Goal: Transaction & Acquisition: Download file/media

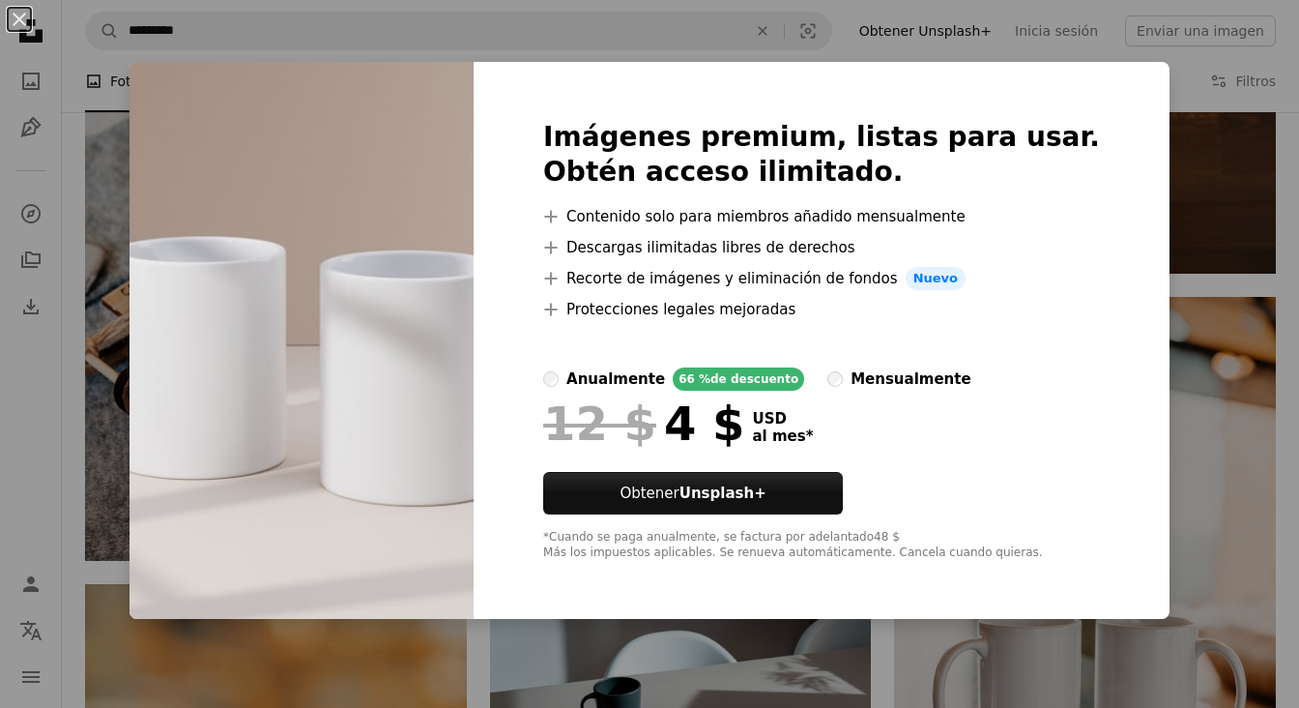
click at [1097, 196] on div "Imágenes premium, listas para usar. Obtén acceso ilimitado. A plus sign Conteni…" at bounding box center [822, 340] width 696 height 557
click at [1177, 131] on div "An X shape Imágenes premium, listas para usar. Obtén acceso ilimitado. A plus s…" at bounding box center [649, 354] width 1299 height 708
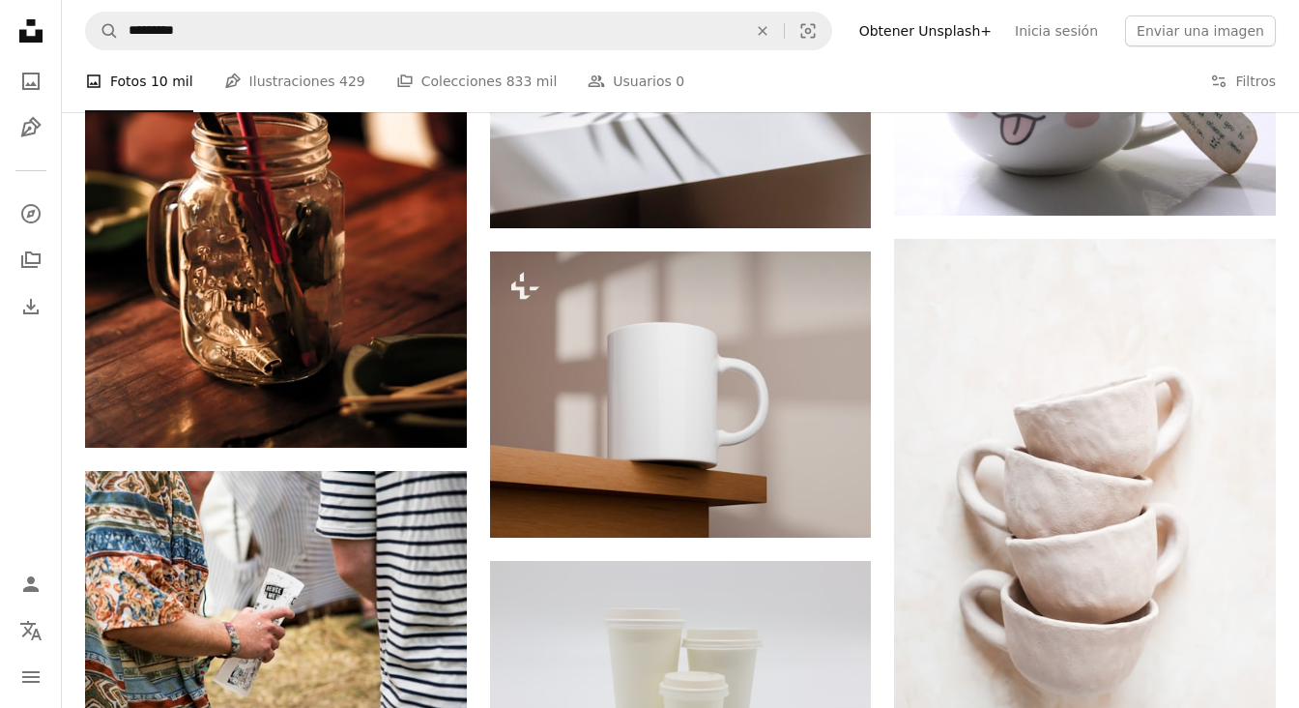
scroll to position [6546, 0]
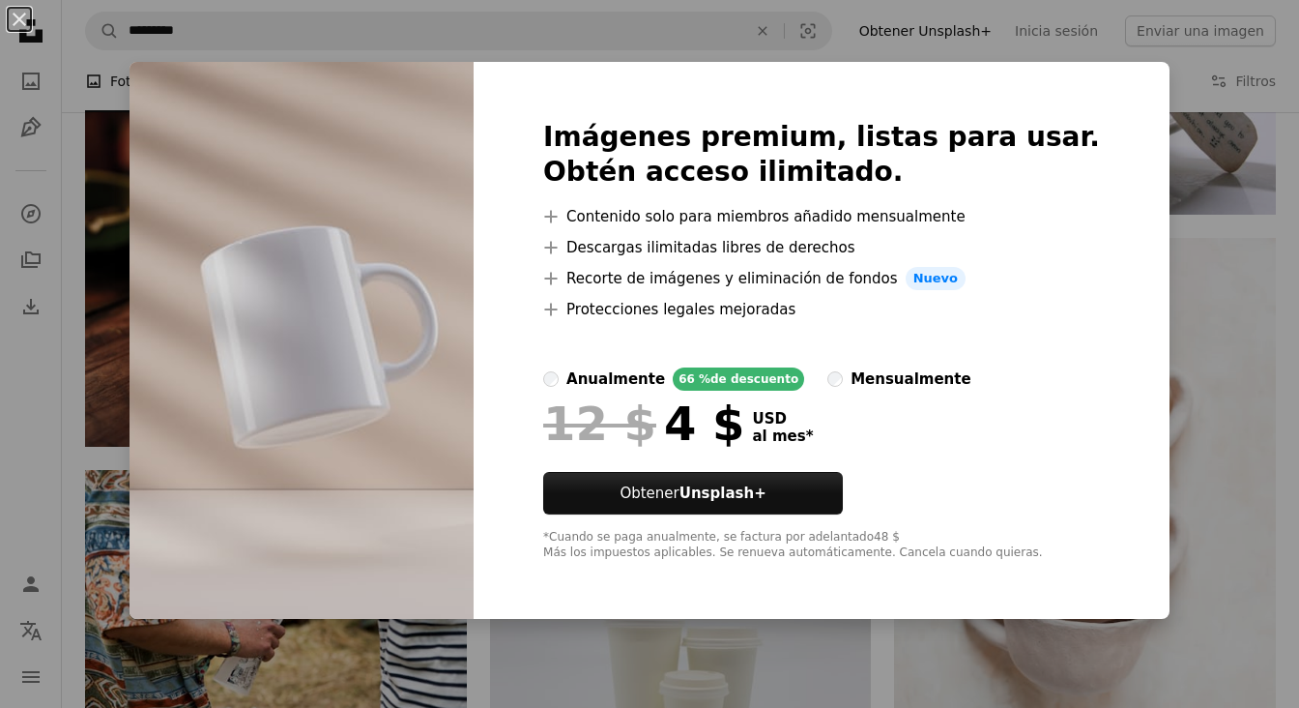
click at [1194, 105] on div "An X shape Imágenes premium, listas para usar. Obtén acceso ilimitado. A plus s…" at bounding box center [649, 354] width 1299 height 708
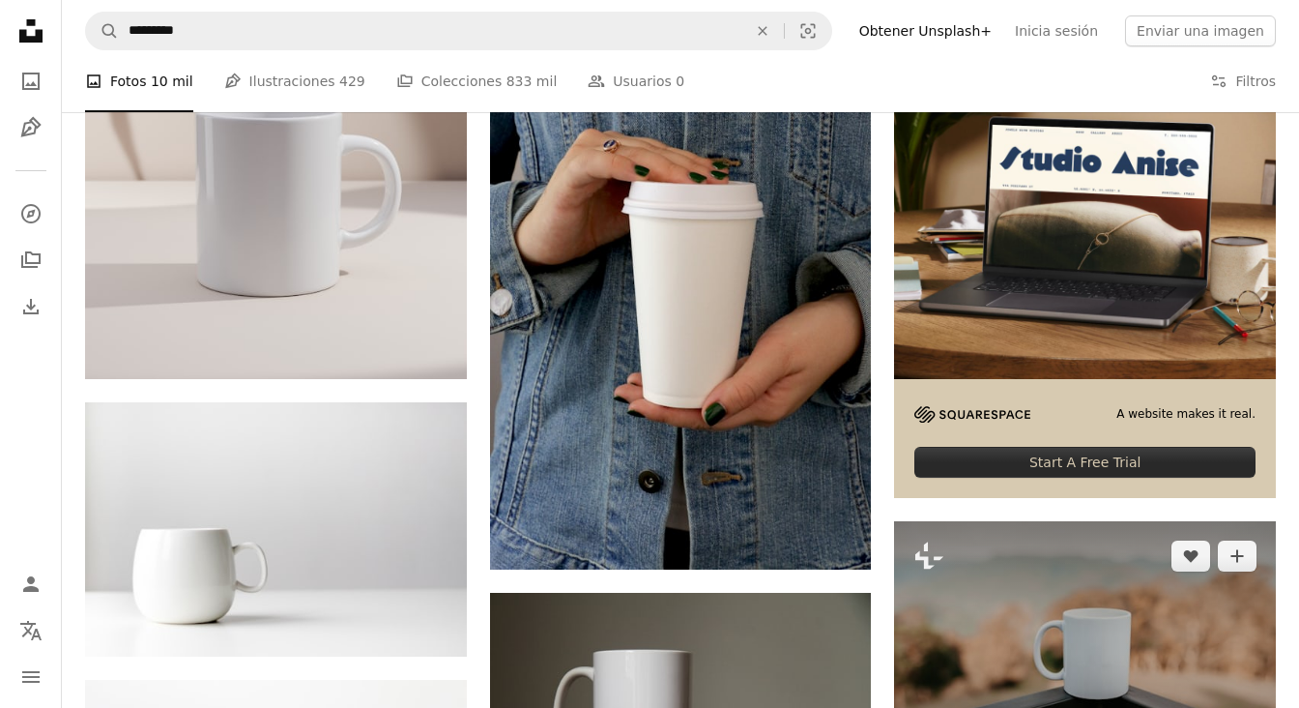
scroll to position [500, 0]
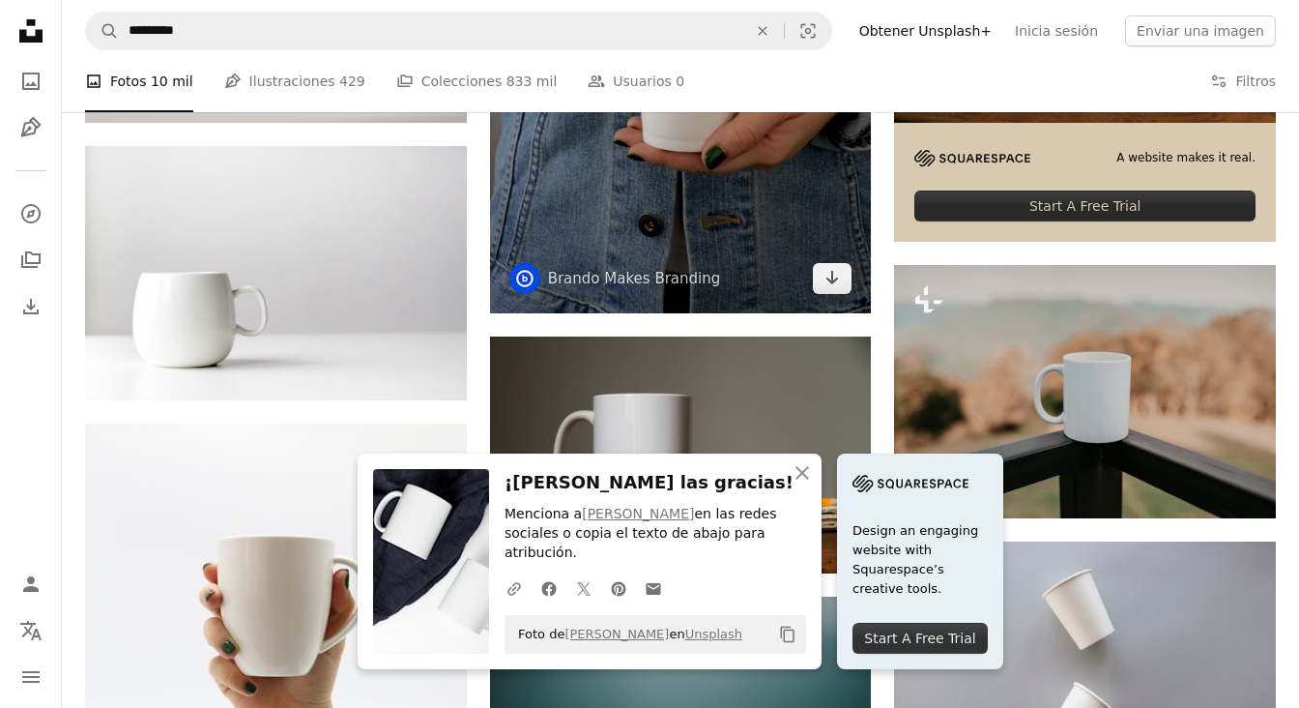
scroll to position [770, 0]
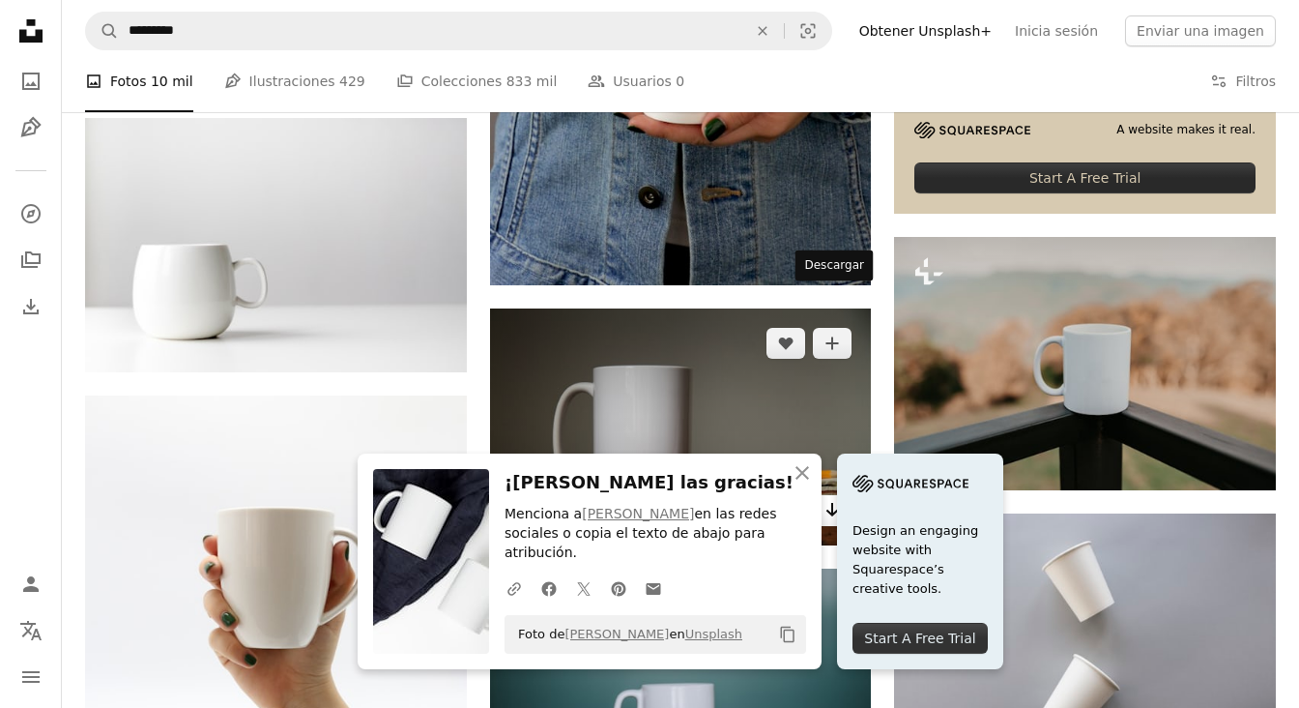
click at [842, 495] on link "Arrow pointing down" at bounding box center [832, 510] width 39 height 31
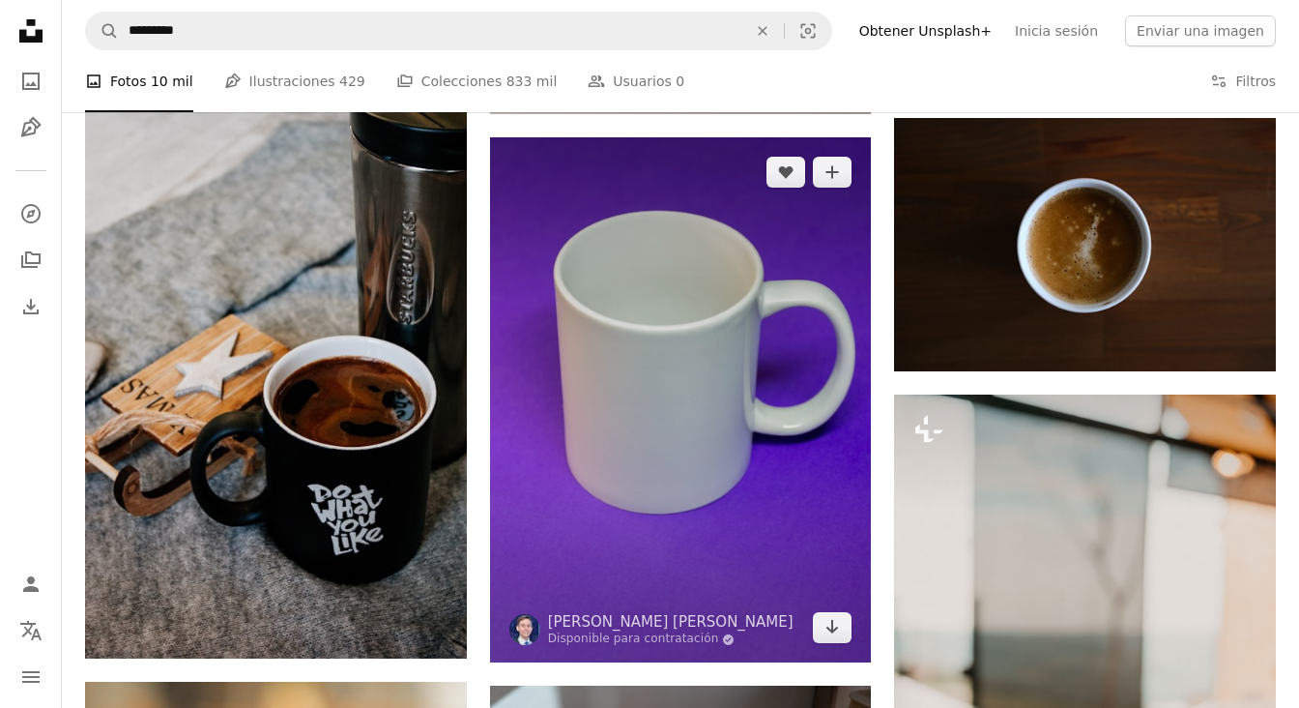
scroll to position [5239, 0]
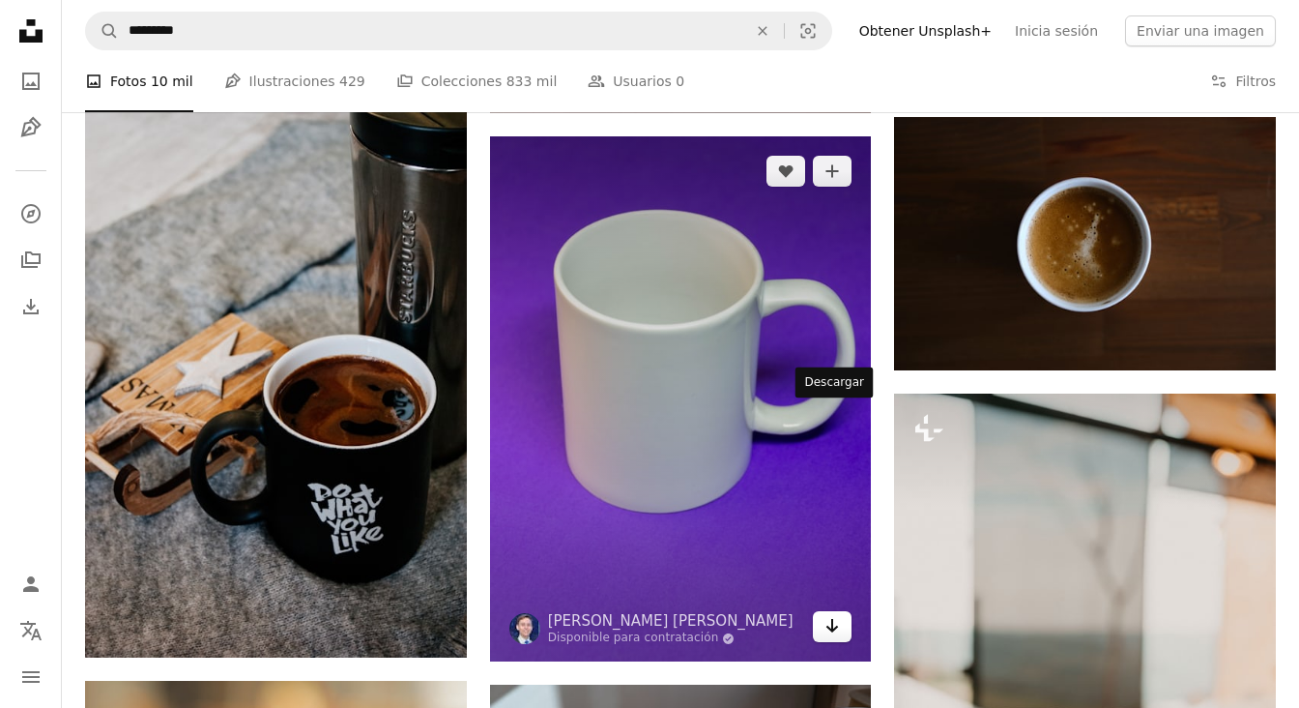
click at [819, 611] on link "Arrow pointing down" at bounding box center [832, 626] width 39 height 31
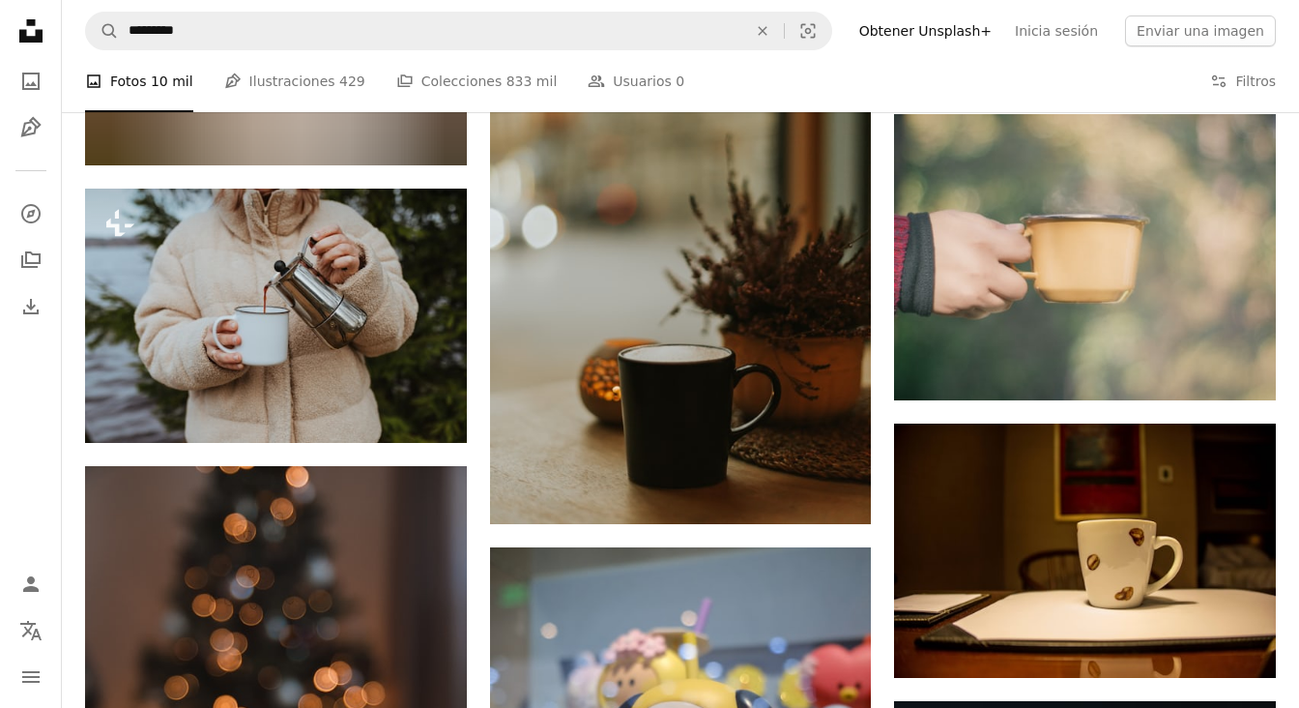
scroll to position [29943, 0]
